Goal: Task Accomplishment & Management: Manage account settings

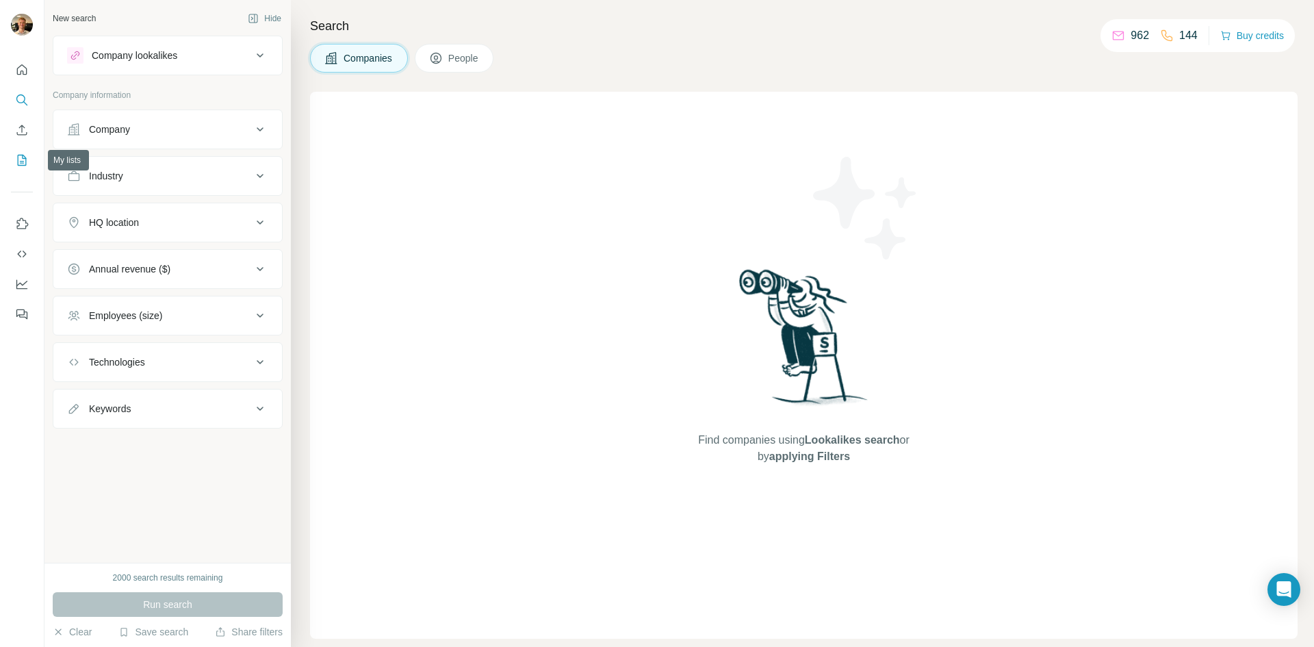
click at [21, 158] on icon "My lists" at bounding box center [22, 160] width 14 height 14
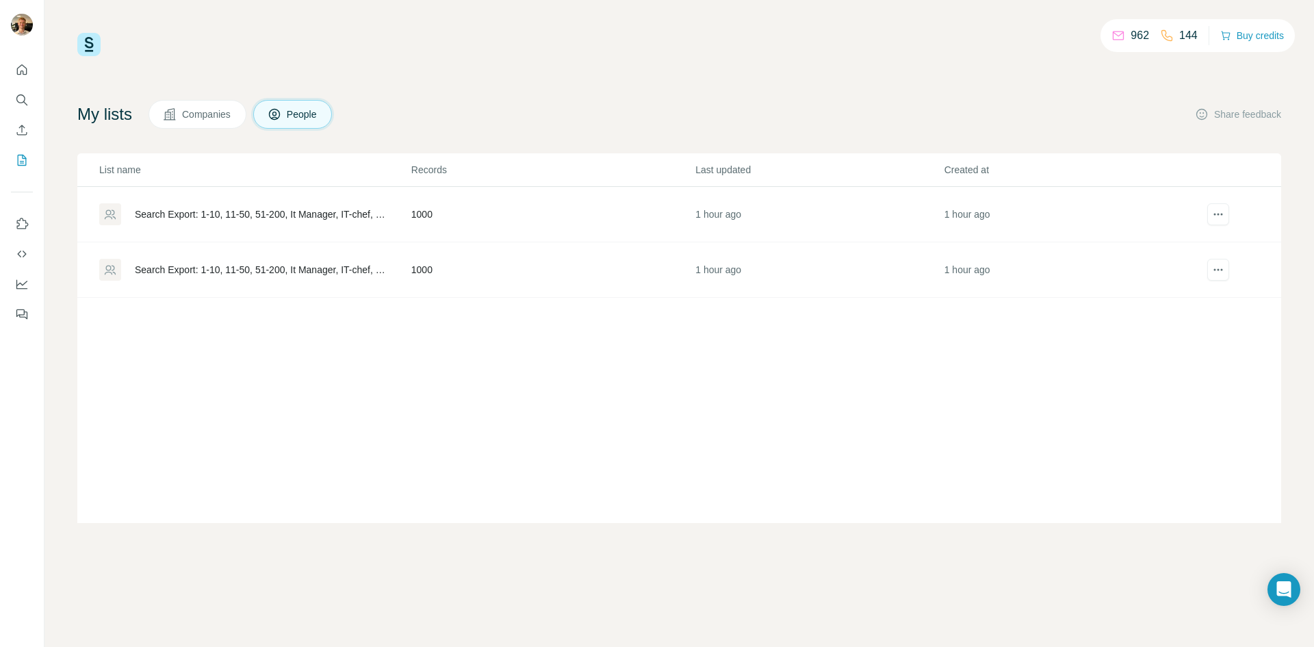
click at [217, 213] on div "Search Export: 1-10, 11-50, 51-200, It Manager, IT-chef, Head of IT, IT-Manager…" at bounding box center [261, 214] width 253 height 14
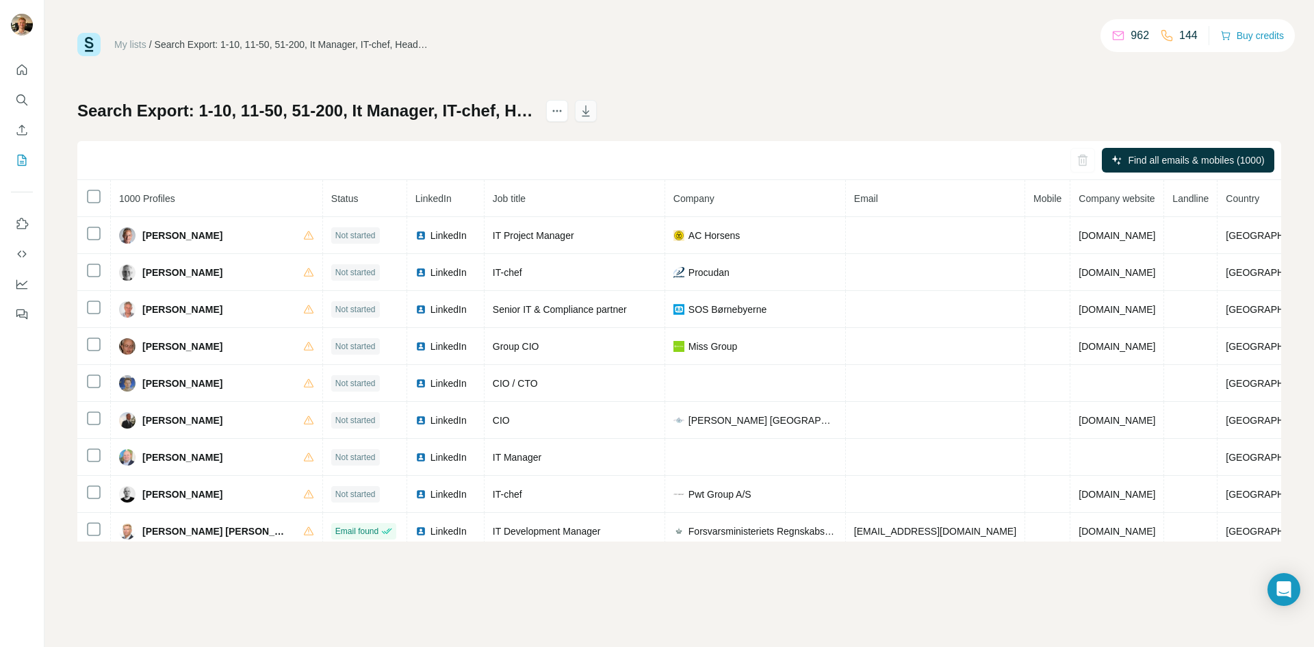
click at [593, 107] on icon "button" at bounding box center [586, 111] width 14 height 14
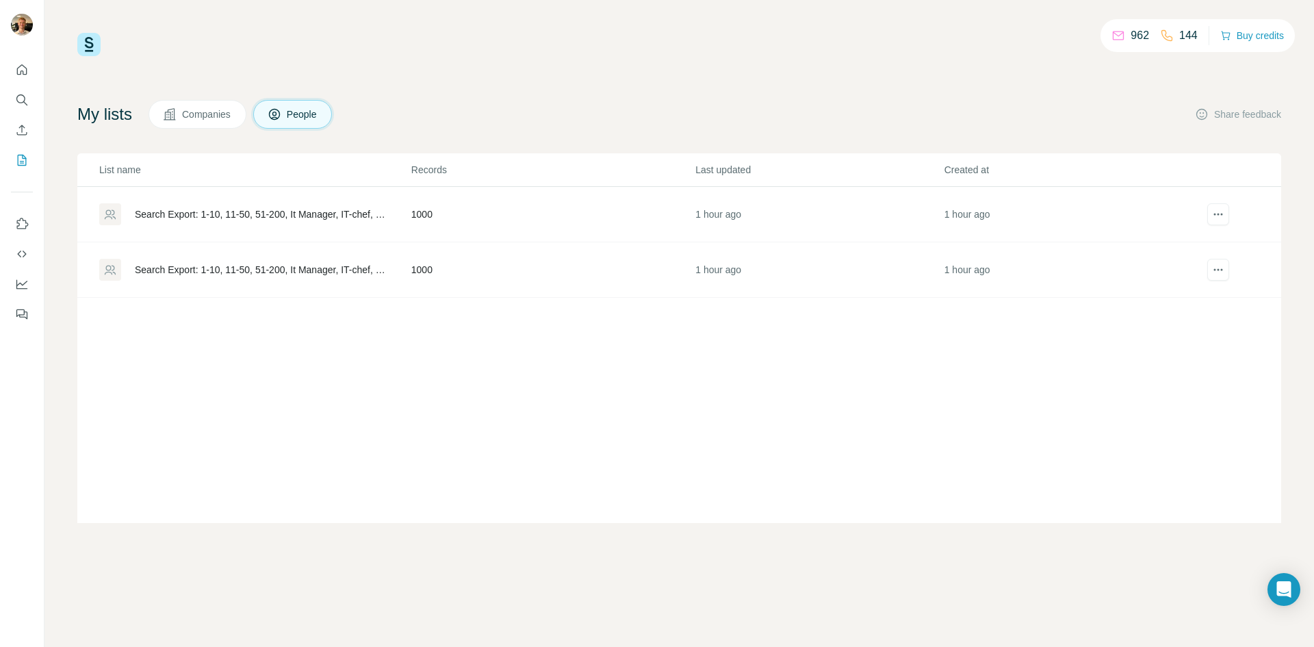
click at [215, 274] on div "Search Export: 1-10, 11-50, 51-200, It Manager, IT-chef, Head of IT, IT-Manager…" at bounding box center [261, 270] width 253 height 14
